Goal: Task Accomplishment & Management: Manage account settings

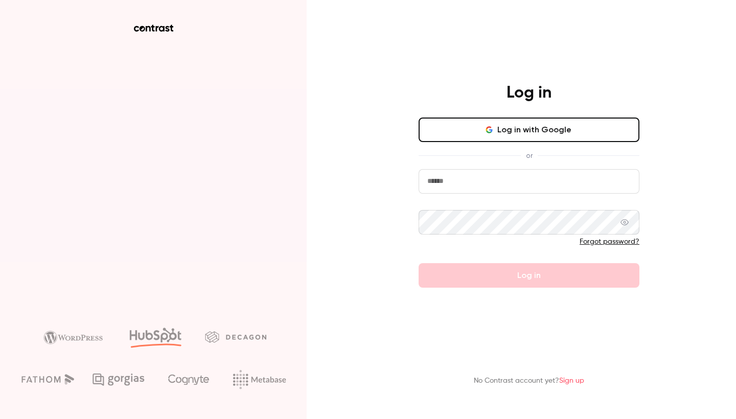
type input "**********"
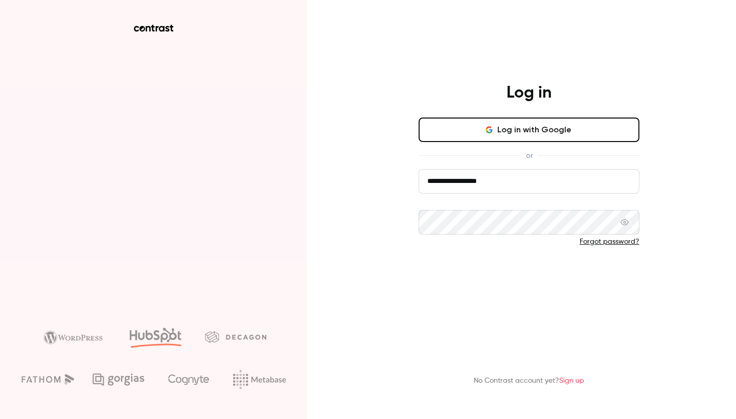
click at [521, 271] on button "Log in" at bounding box center [529, 275] width 221 height 25
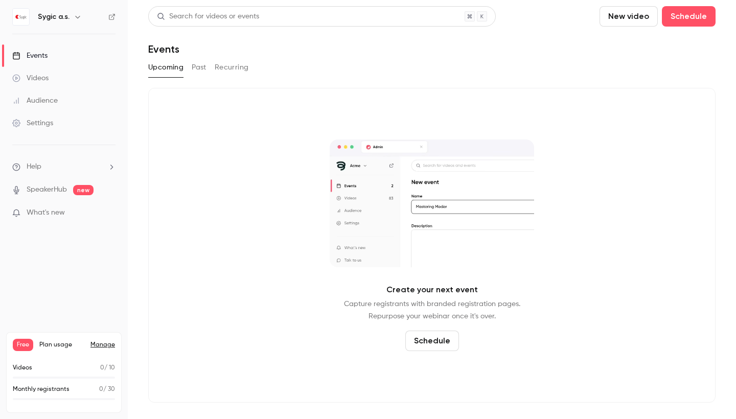
click at [197, 66] on button "Past" at bounding box center [199, 67] width 15 height 16
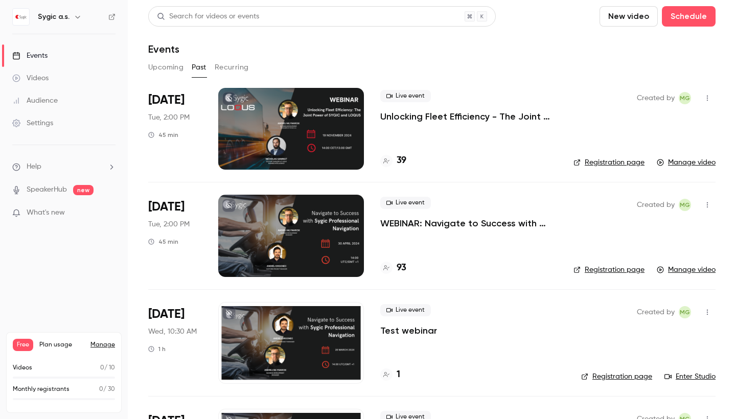
click at [105, 344] on link "Manage" at bounding box center [103, 345] width 25 height 8
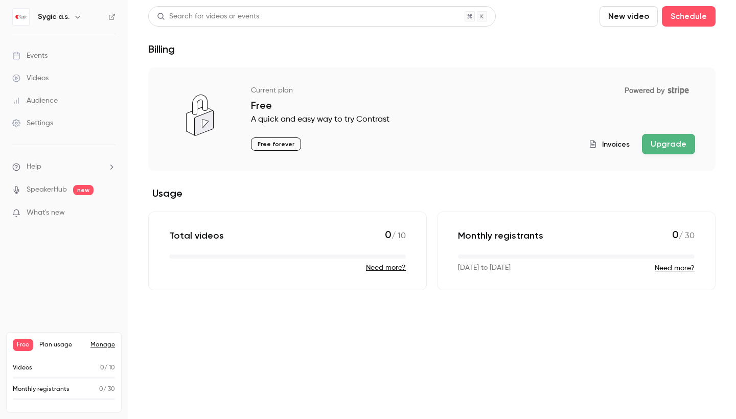
click at [40, 80] on div "Videos" at bounding box center [30, 78] width 36 height 10
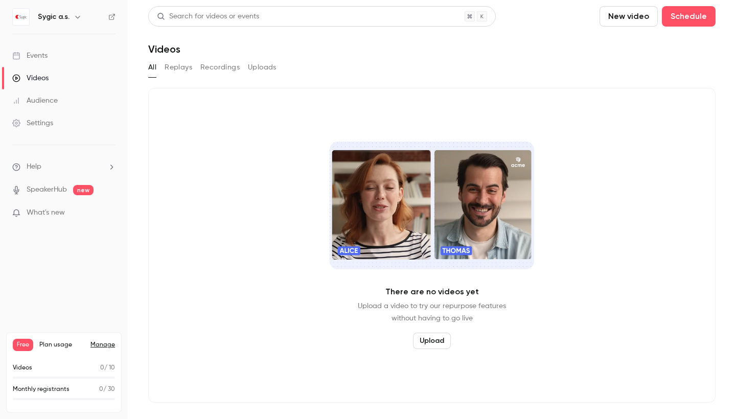
click at [21, 55] on div "Events" at bounding box center [29, 56] width 35 height 10
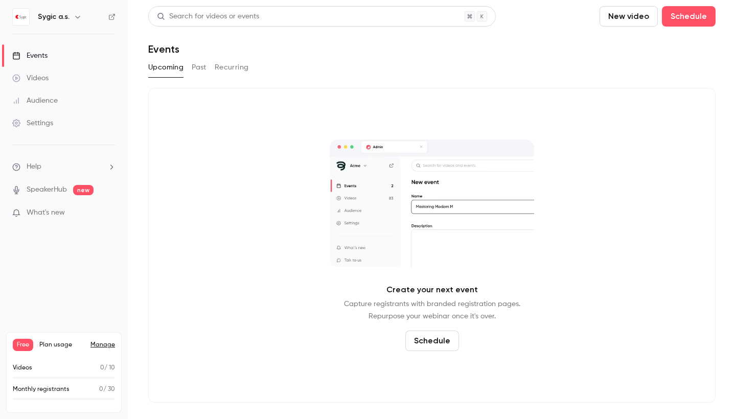
click at [199, 70] on button "Past" at bounding box center [199, 67] width 15 height 16
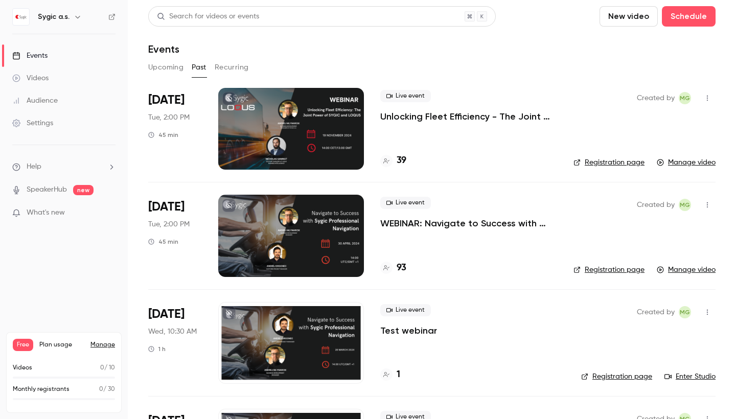
scroll to position [2, 0]
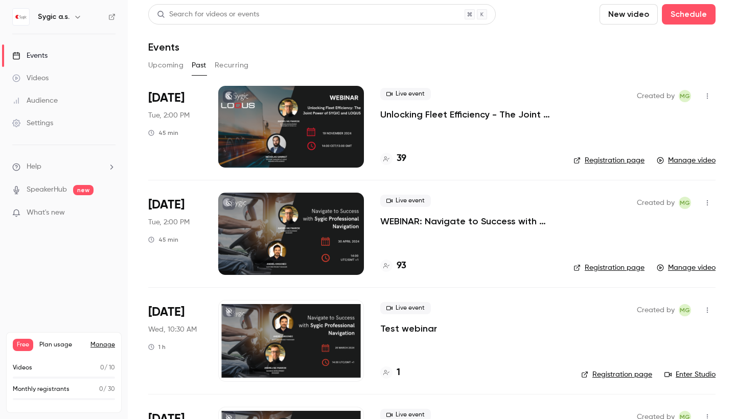
click at [321, 122] on div at bounding box center [291, 127] width 146 height 82
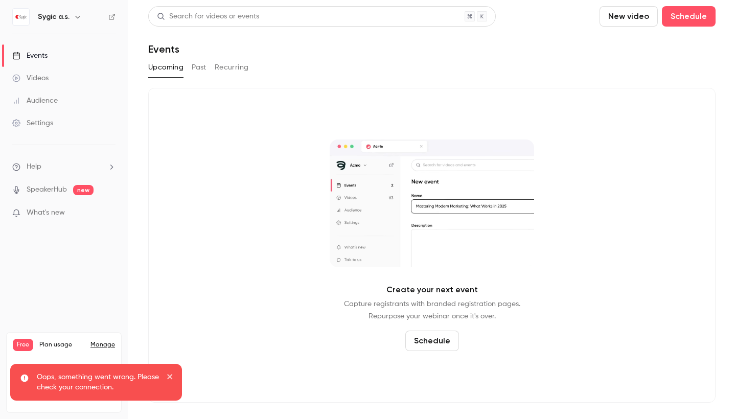
click at [200, 65] on button "Past" at bounding box center [199, 67] width 15 height 16
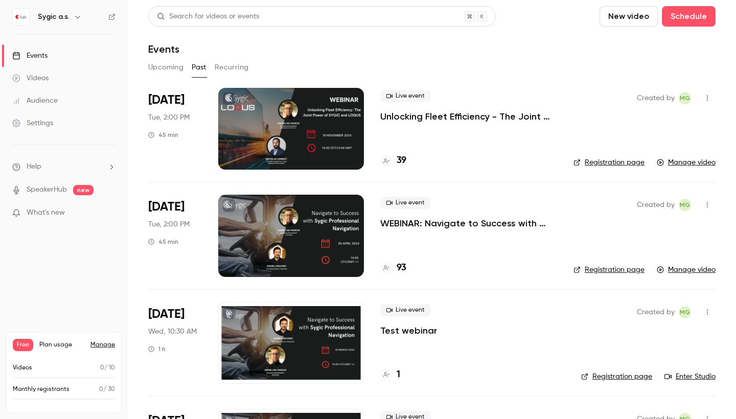
click at [41, 99] on div "Audience" at bounding box center [35, 101] width 46 height 10
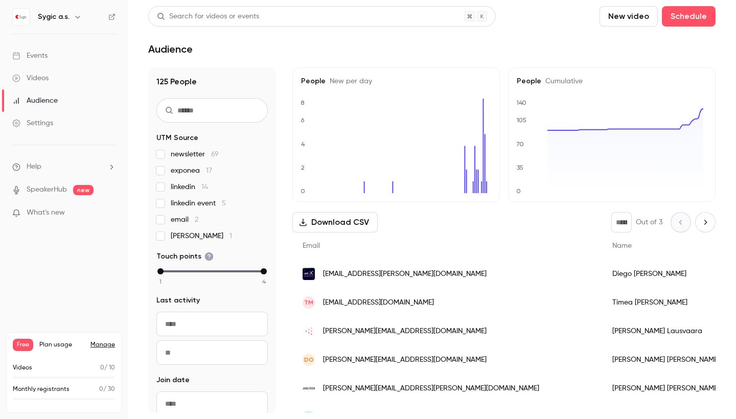
click at [36, 54] on div "Events" at bounding box center [29, 56] width 35 height 10
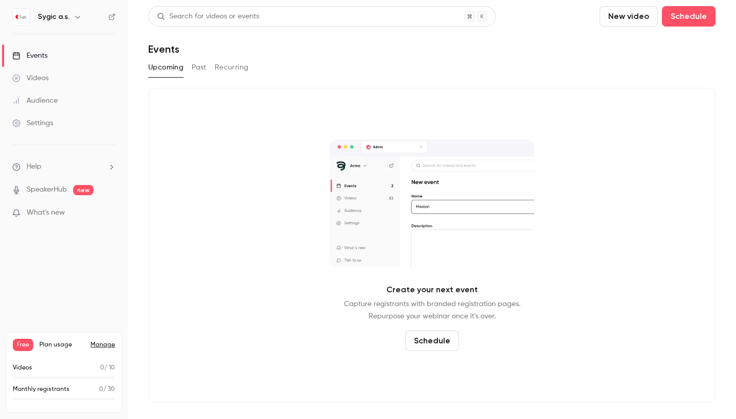
click at [37, 124] on div "Settings" at bounding box center [32, 123] width 41 height 10
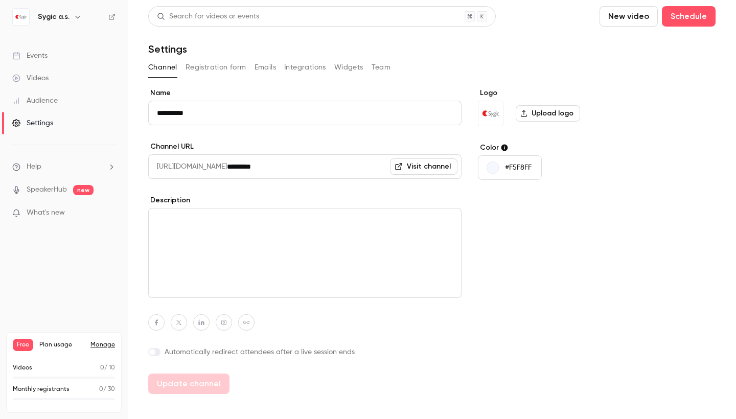
click at [262, 64] on button "Emails" at bounding box center [265, 67] width 21 height 16
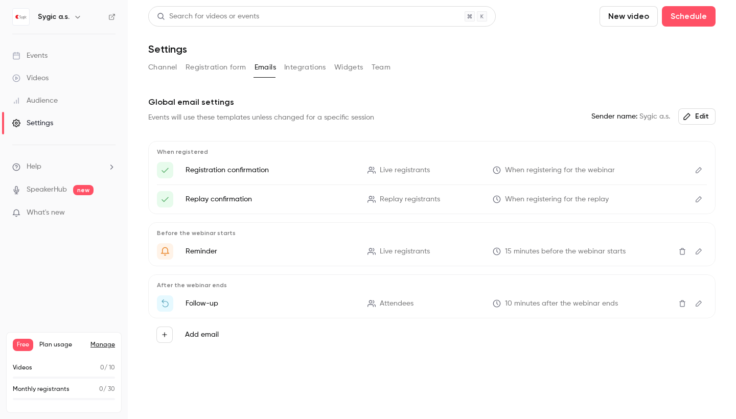
click at [165, 336] on icon "button" at bounding box center [164, 334] width 7 height 7
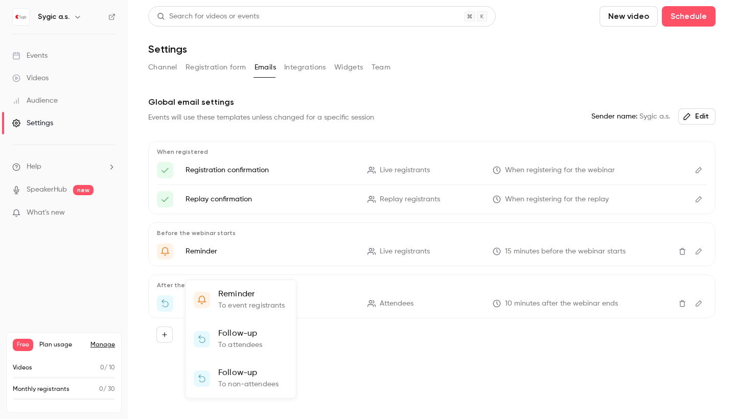
click at [334, 381] on div at bounding box center [368, 209] width 736 height 419
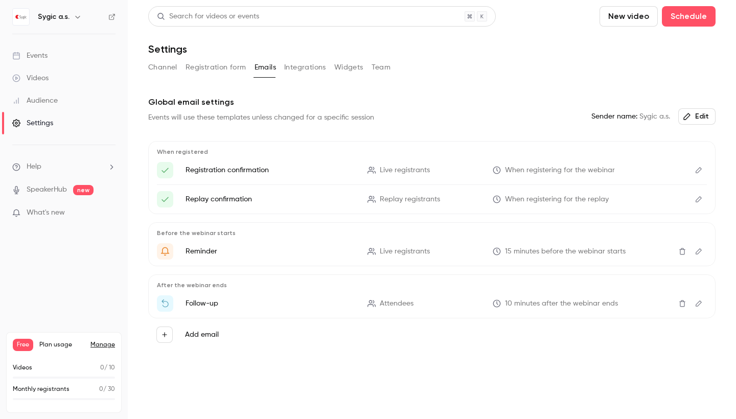
click at [100, 345] on link "Manage" at bounding box center [103, 345] width 25 height 8
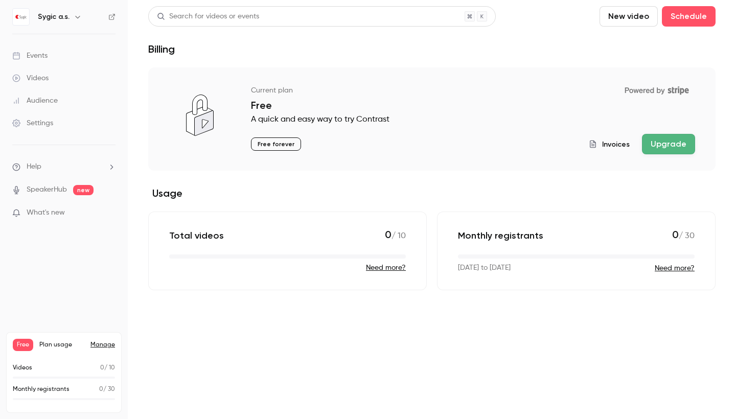
click at [41, 52] on div "Events" at bounding box center [29, 56] width 35 height 10
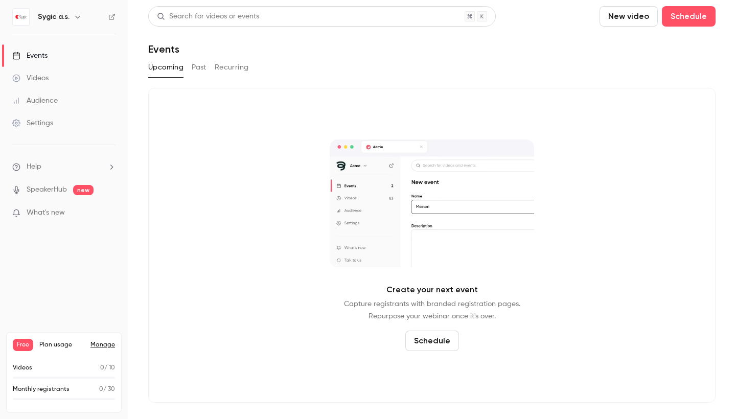
click at [109, 345] on link "Manage" at bounding box center [103, 345] width 25 height 8
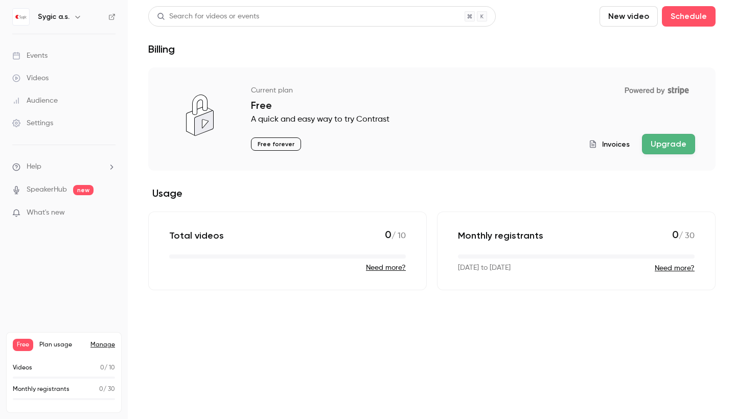
click at [672, 142] on button "Upgrade" at bounding box center [668, 144] width 53 height 20
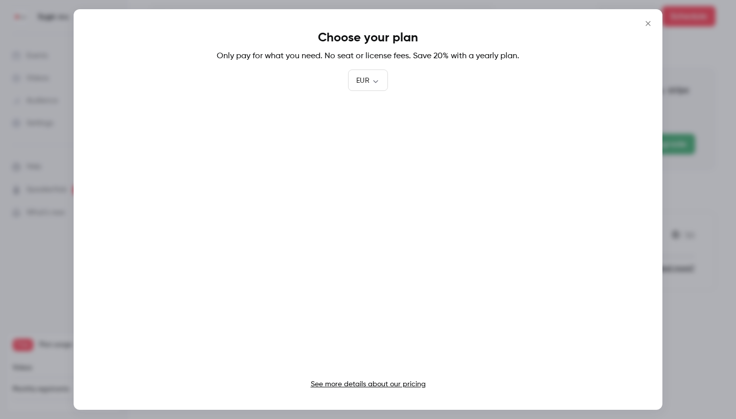
click at [642, 28] on button "Close" at bounding box center [648, 23] width 20 height 20
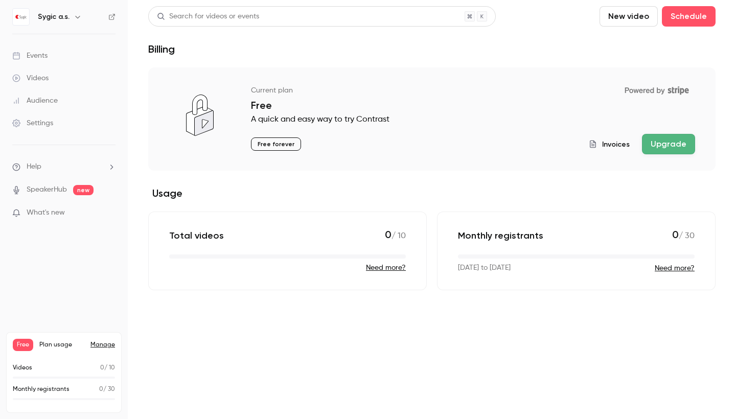
click at [37, 57] on div "Events" at bounding box center [29, 56] width 35 height 10
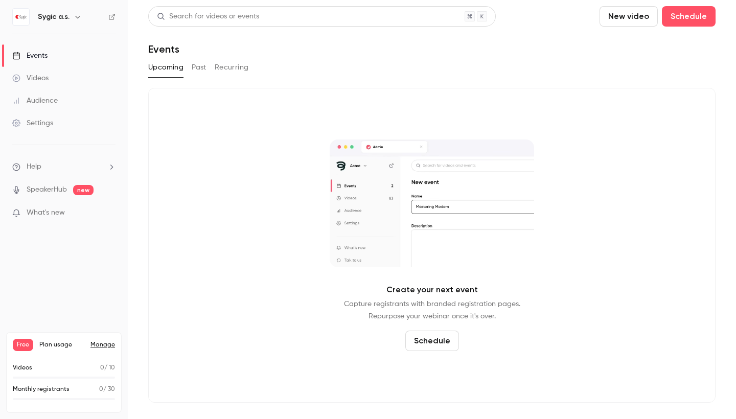
click at [200, 68] on button "Past" at bounding box center [199, 67] width 15 height 16
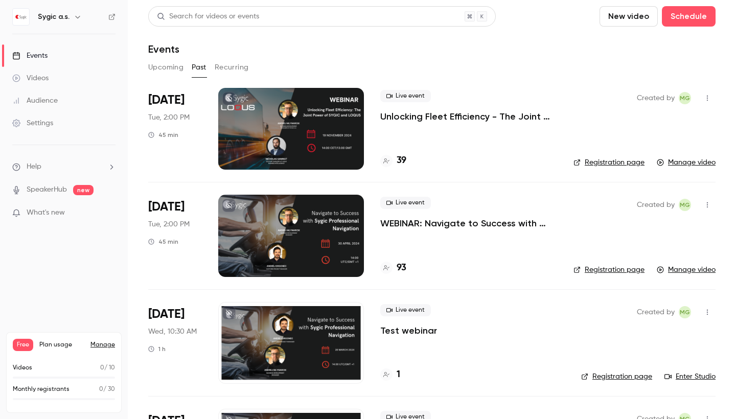
click at [102, 345] on link "Manage" at bounding box center [103, 345] width 25 height 8
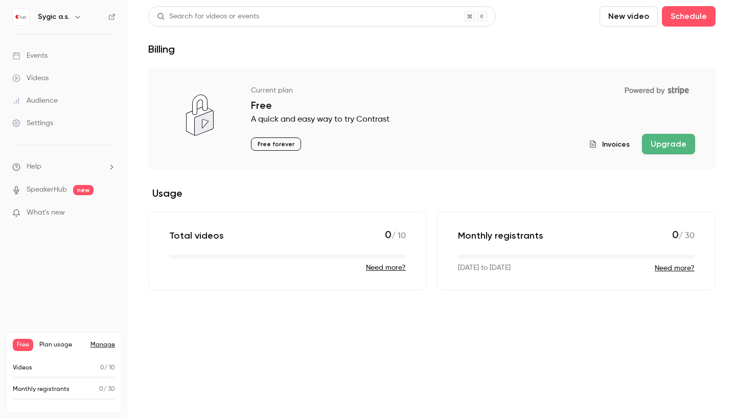
click at [110, 343] on link "Manage" at bounding box center [103, 345] width 25 height 8
click at [33, 50] on link "Events" at bounding box center [64, 55] width 128 height 23
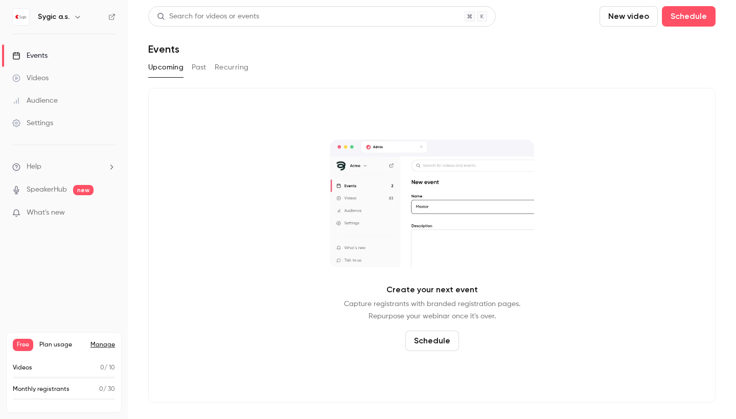
click at [42, 125] on div "Settings" at bounding box center [32, 123] width 41 height 10
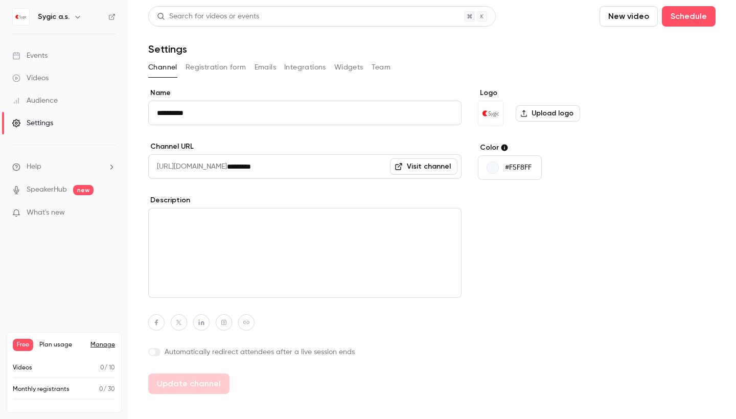
click at [76, 13] on icon "button" at bounding box center [78, 17] width 8 height 8
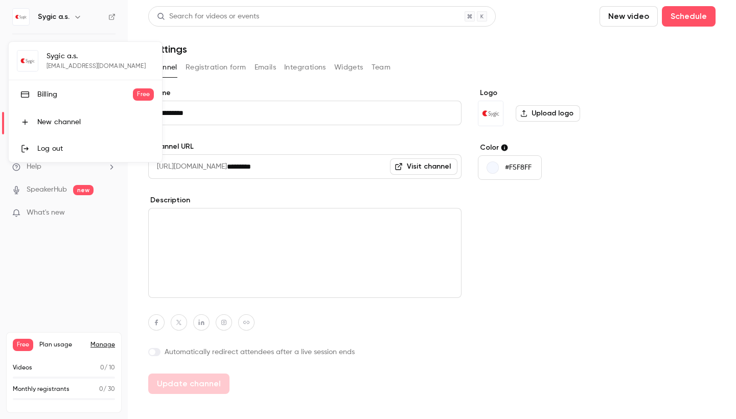
click at [76, 14] on div at bounding box center [368, 209] width 736 height 419
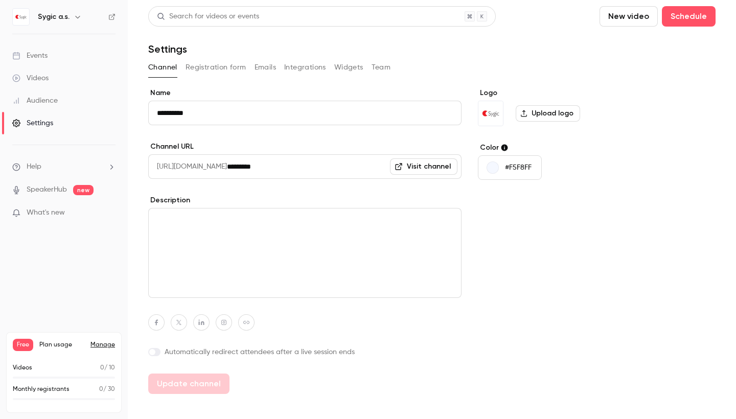
click at [102, 345] on link "Manage" at bounding box center [103, 345] width 25 height 8
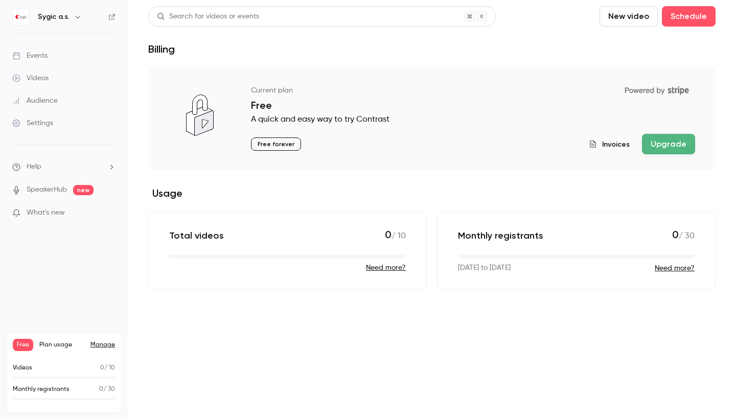
click at [104, 345] on link "Manage" at bounding box center [103, 345] width 25 height 8
click at [109, 347] on link "Manage" at bounding box center [103, 345] width 25 height 8
click at [108, 348] on link "Manage" at bounding box center [103, 345] width 25 height 8
click at [661, 144] on button "Upgrade" at bounding box center [668, 144] width 53 height 20
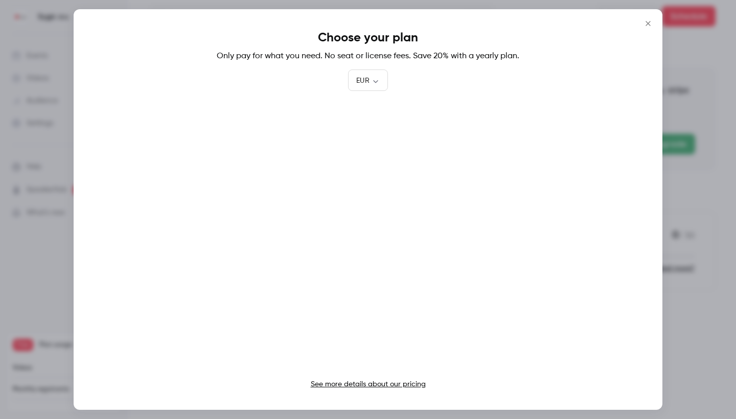
click at [651, 22] on icon "Close" at bounding box center [648, 23] width 12 height 8
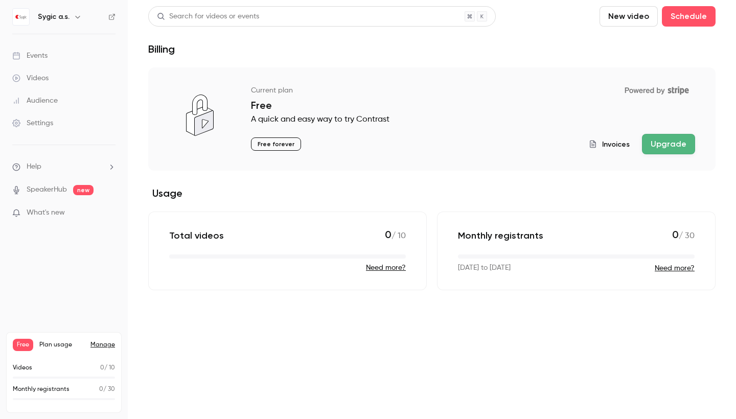
click at [37, 74] on div "Videos" at bounding box center [30, 78] width 36 height 10
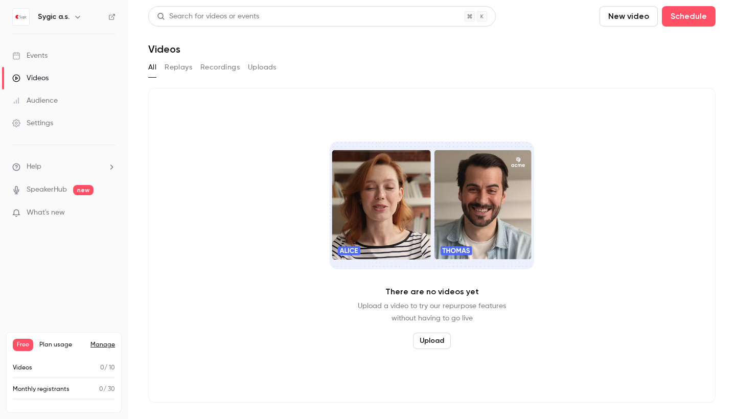
click at [32, 53] on div "Events" at bounding box center [29, 56] width 35 height 10
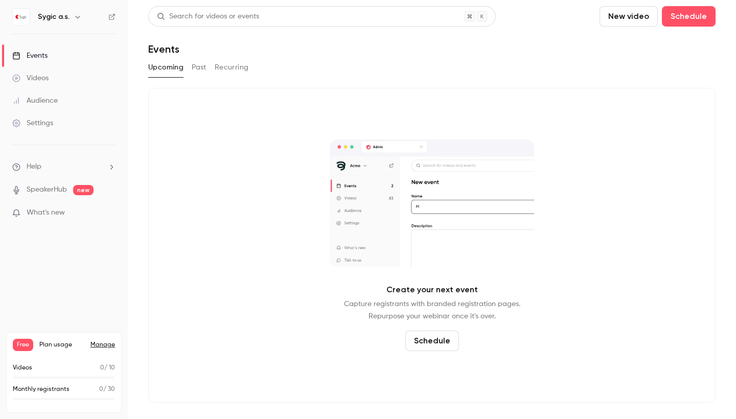
click at [78, 20] on icon "button" at bounding box center [78, 17] width 8 height 8
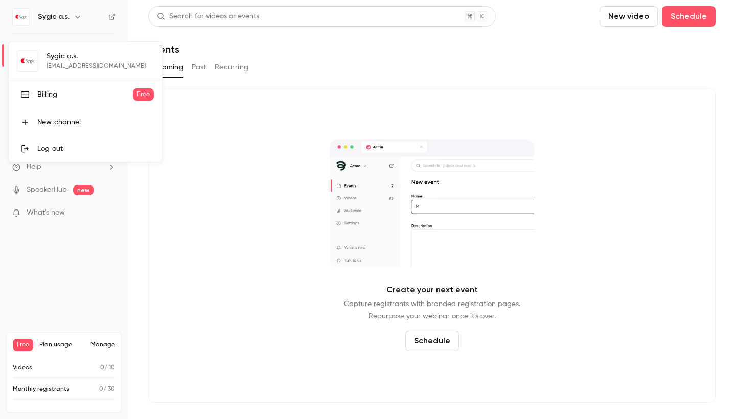
click at [76, 150] on div "Log out" at bounding box center [95, 149] width 117 height 10
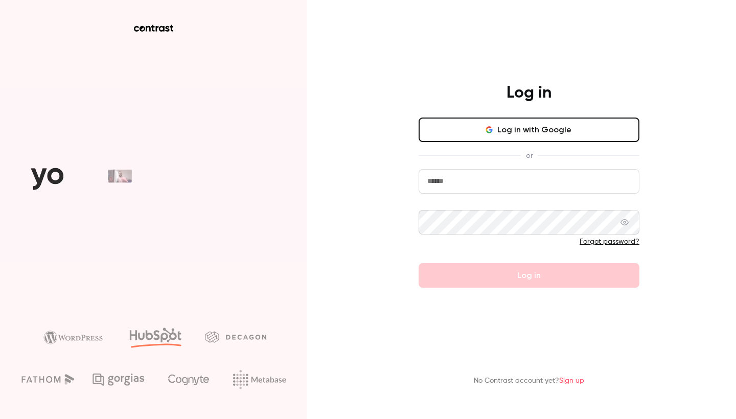
type input "**********"
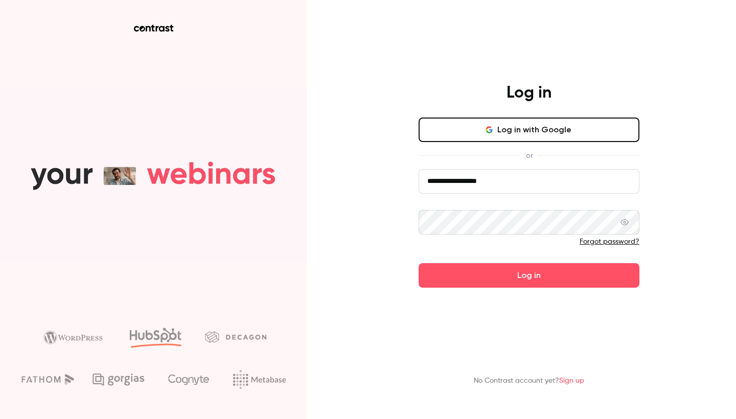
click at [624, 222] on icon at bounding box center [625, 222] width 8 height 6
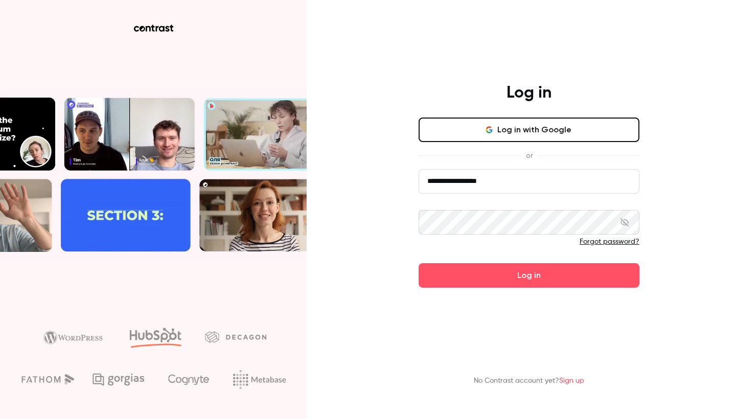
click at [351, 227] on div "**********" at bounding box center [368, 209] width 736 height 419
